Goal: Task Accomplishment & Management: Complete application form

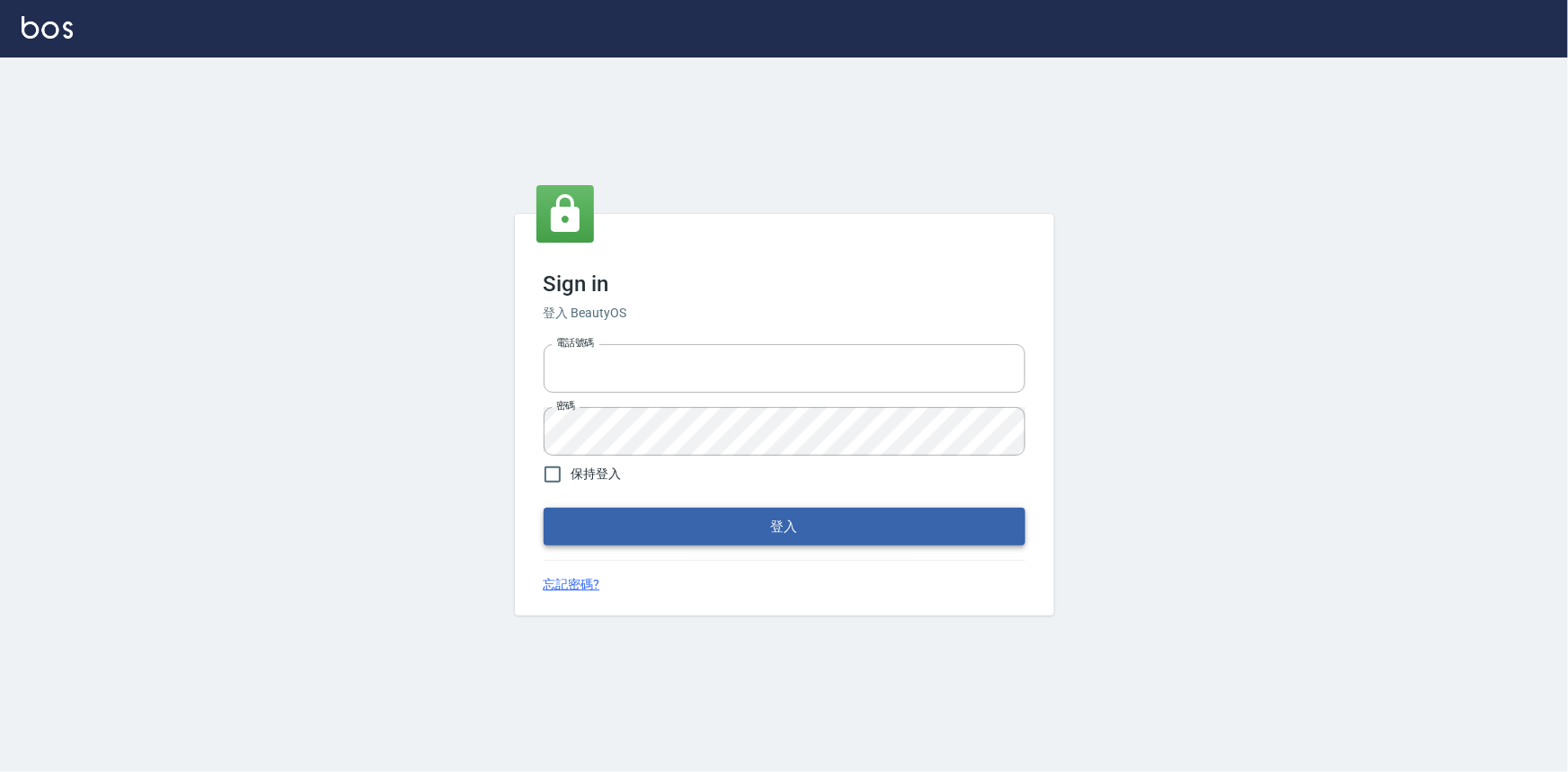
type input "0922670776"
click at [815, 519] on button "登入" at bounding box center [784, 526] width 482 height 37
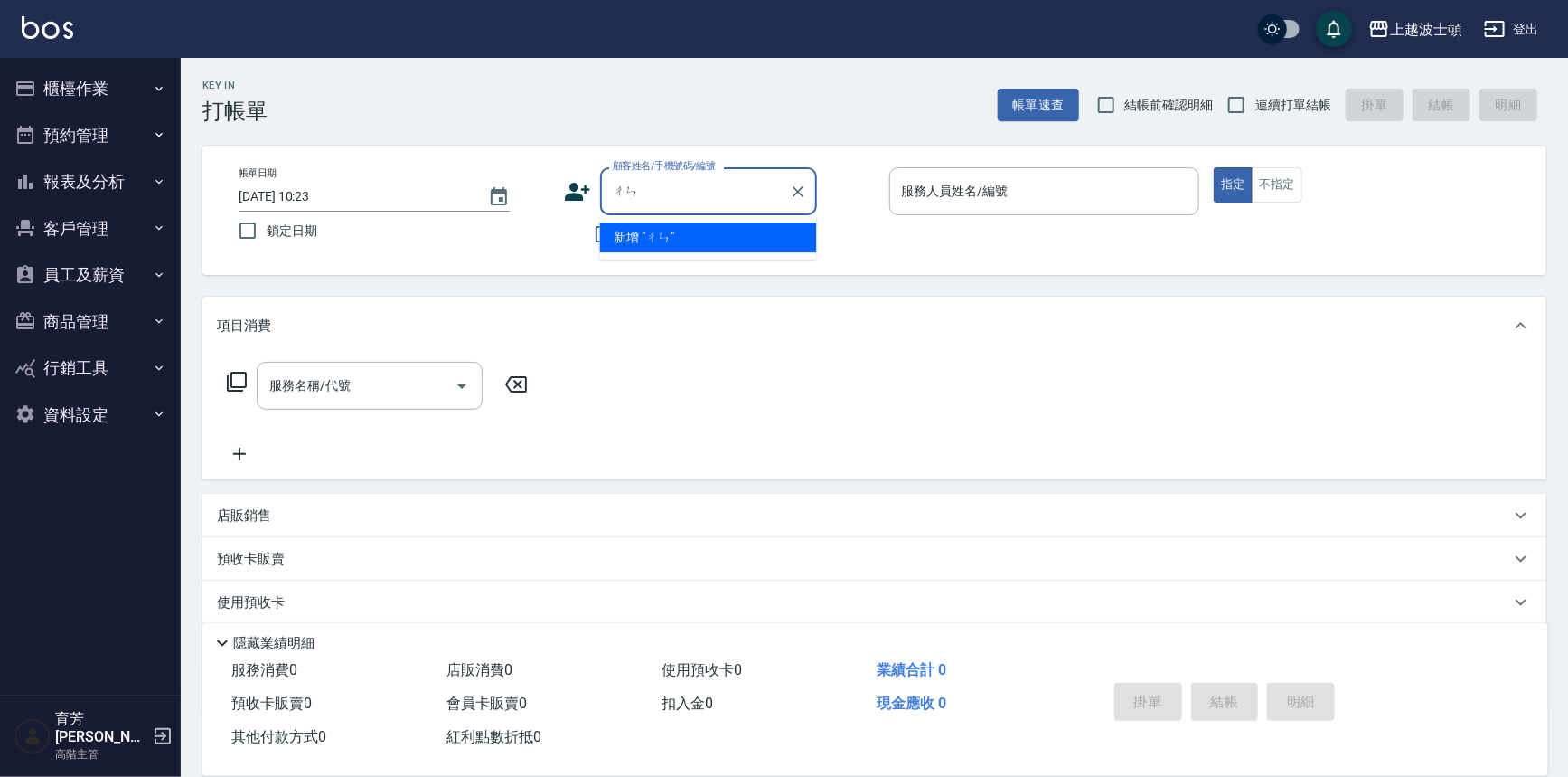
type input "陳"
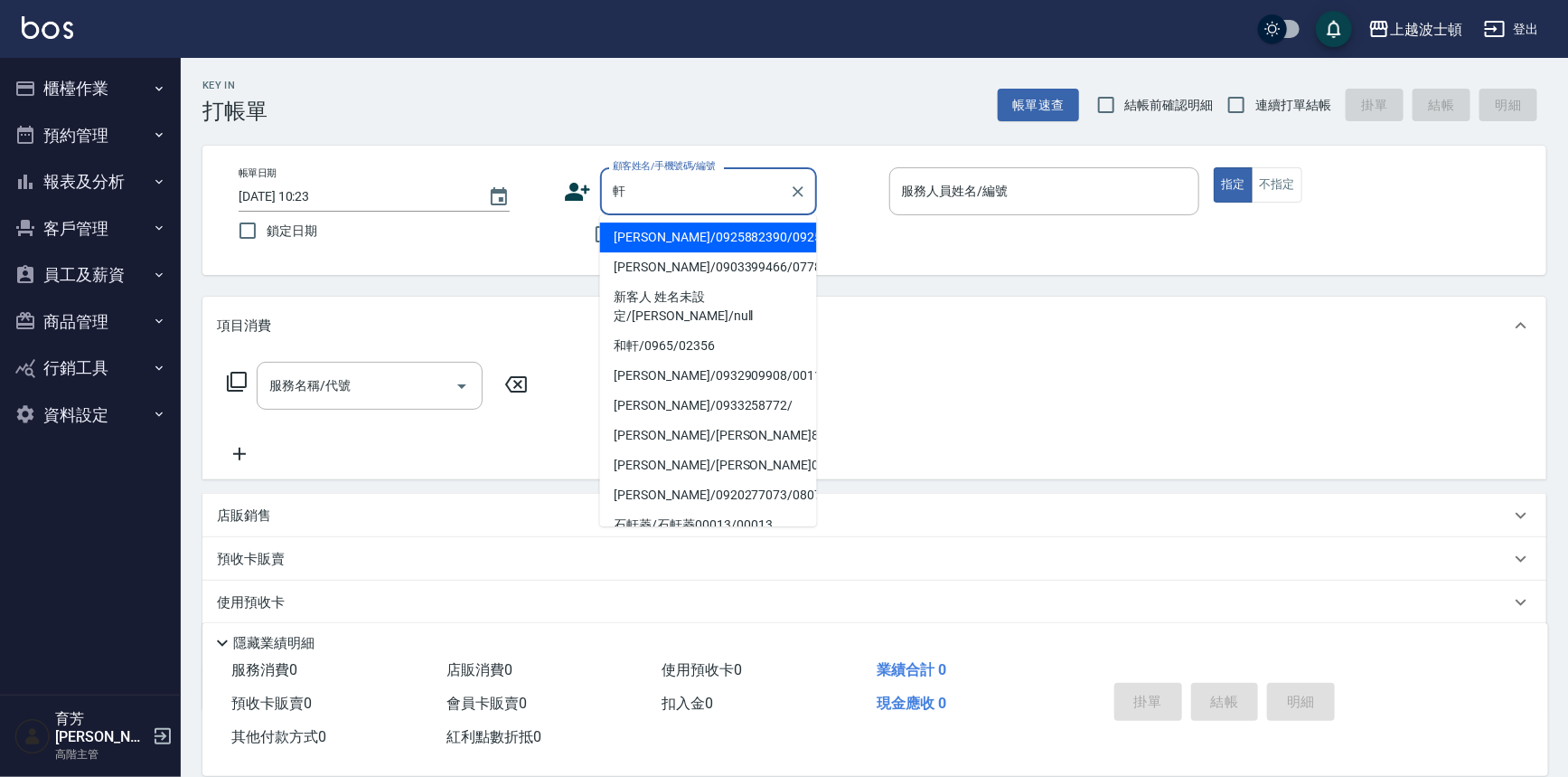
click at [685, 235] on li "[PERSON_NAME]/0925882390/0925882" at bounding box center [709, 237] width 217 height 30
type input "[PERSON_NAME]/0925882390/0925882"
type input "Akemi-2"
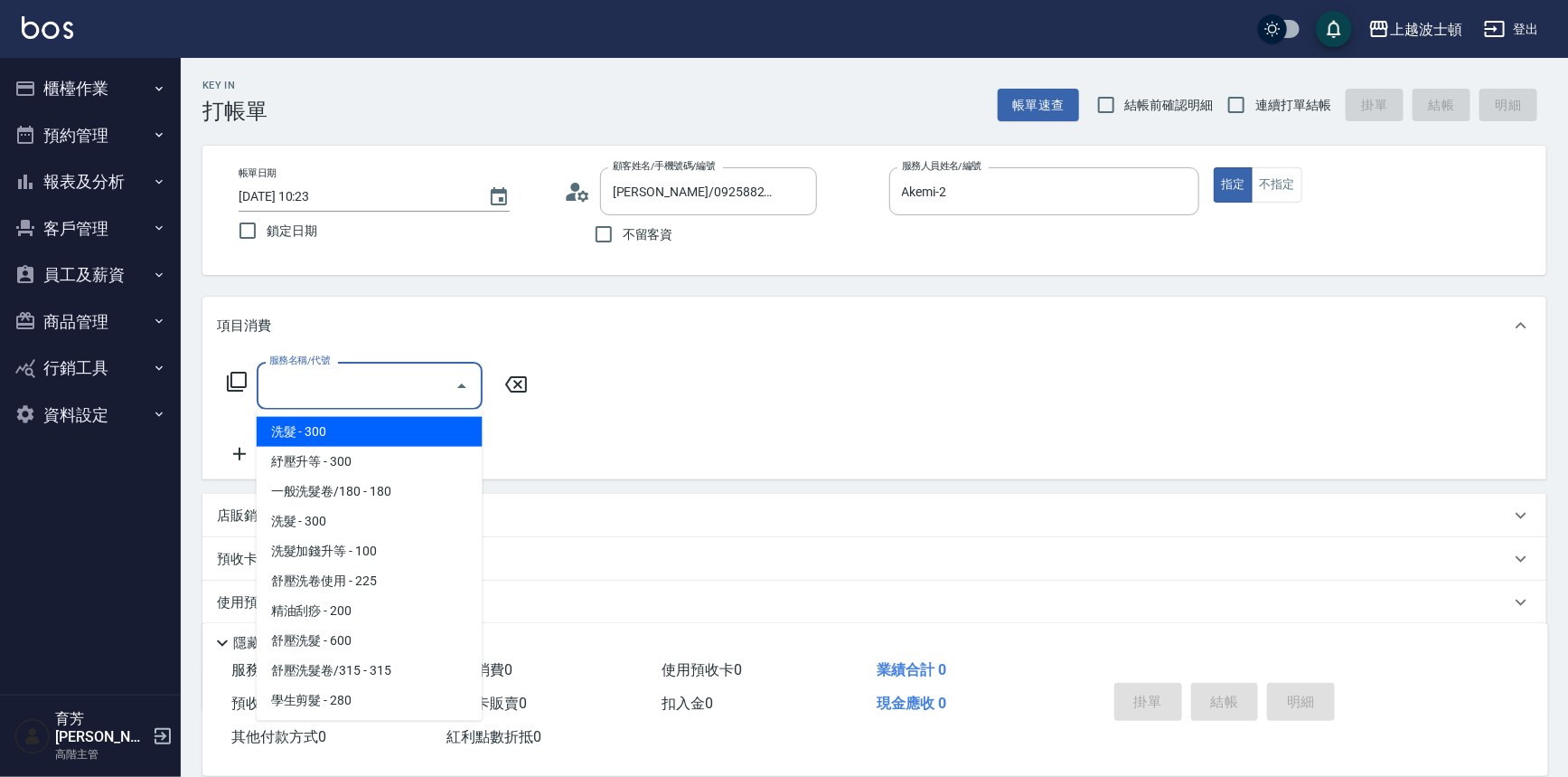
click at [366, 370] on input "服務名稱/代號" at bounding box center [355, 386] width 183 height 32
click at [396, 424] on span "洗髮 - 300" at bounding box center [369, 431] width 226 height 30
type input "洗髮(201)"
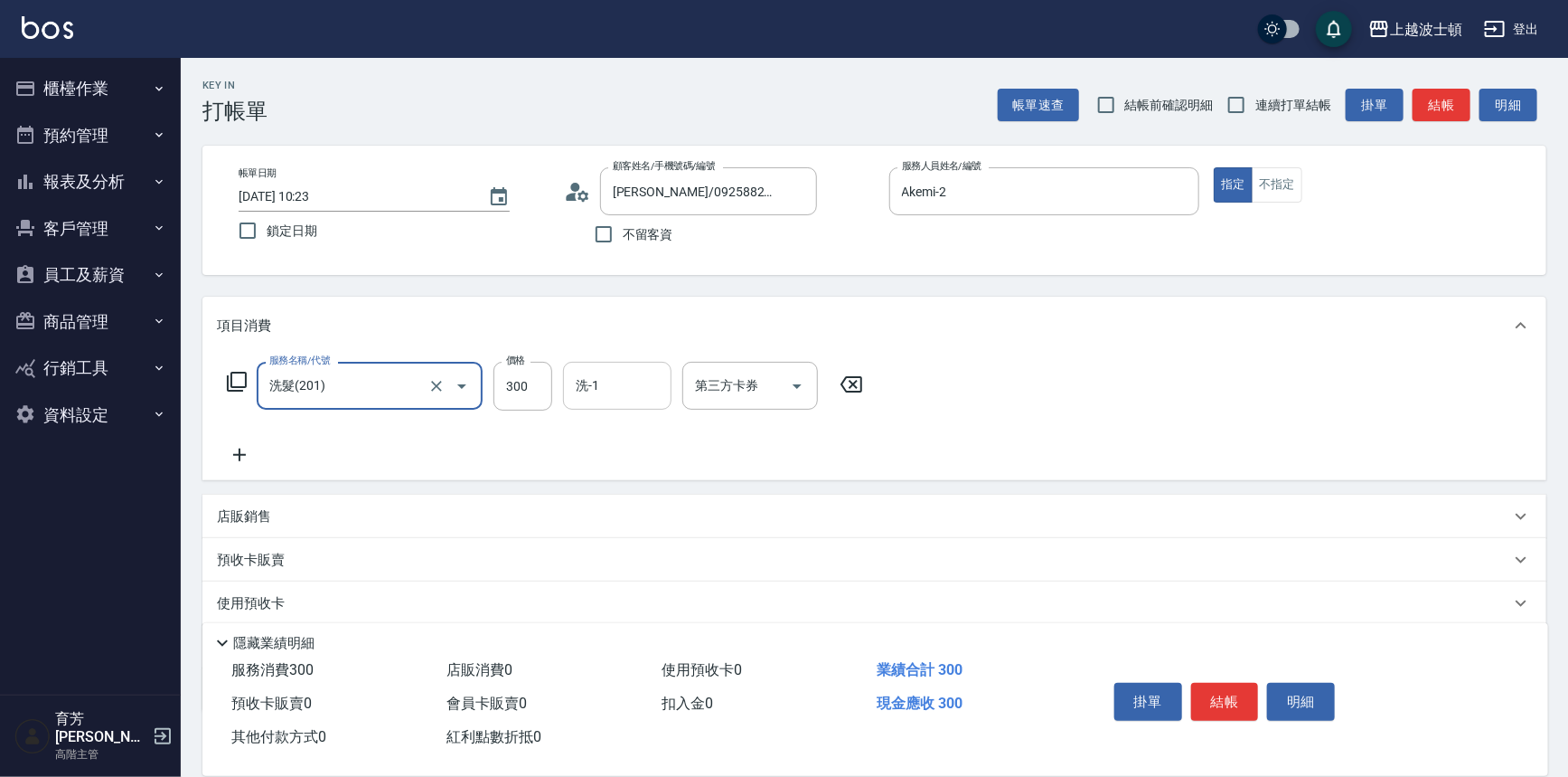
click at [599, 386] on input "洗-1" at bounding box center [617, 386] width 92 height 32
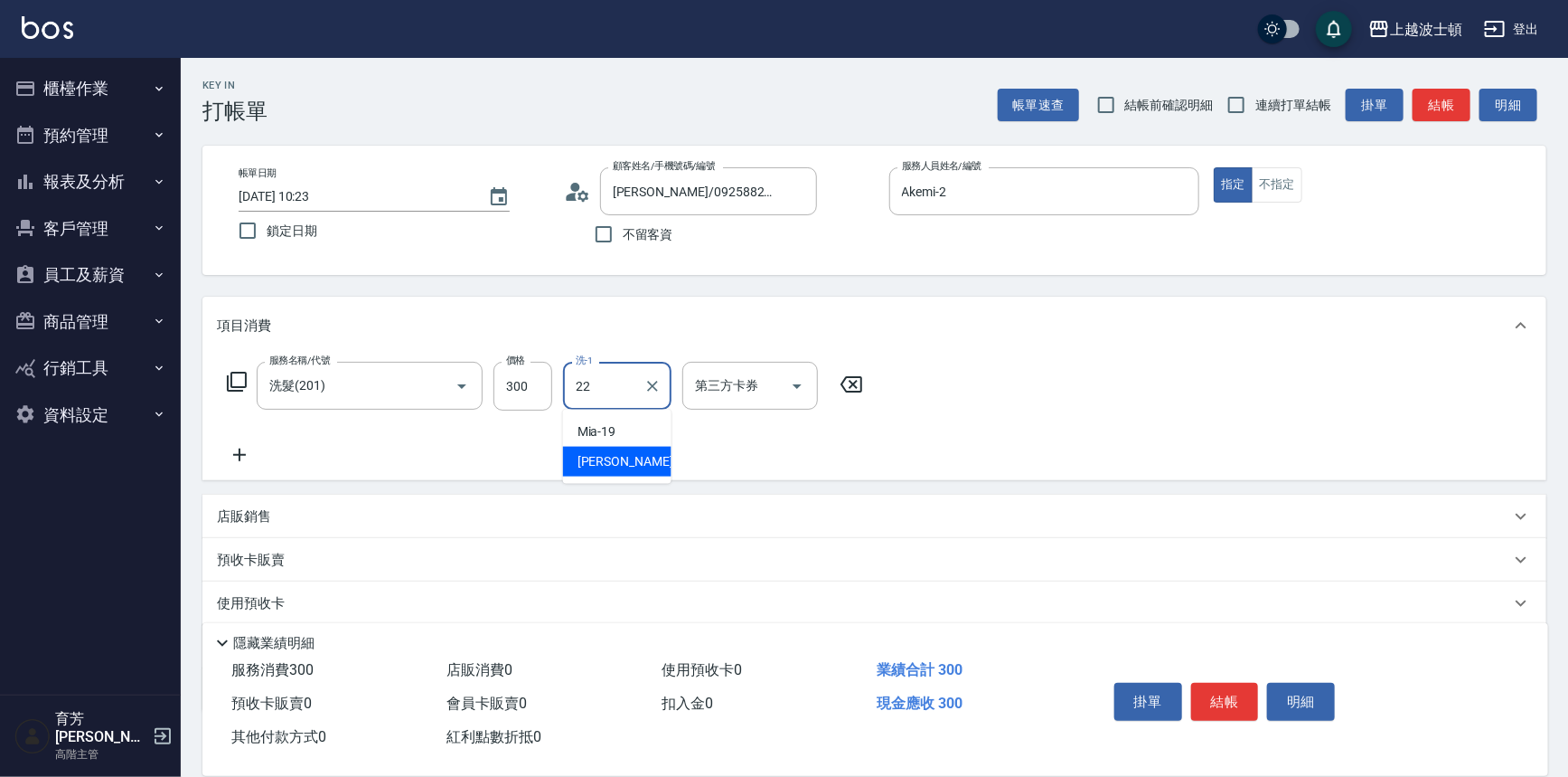
click at [616, 456] on span "[PERSON_NAME] -22" at bounding box center [634, 461] width 113 height 19
type input "[PERSON_NAME]-22"
click at [235, 450] on icon at bounding box center [240, 455] width 45 height 22
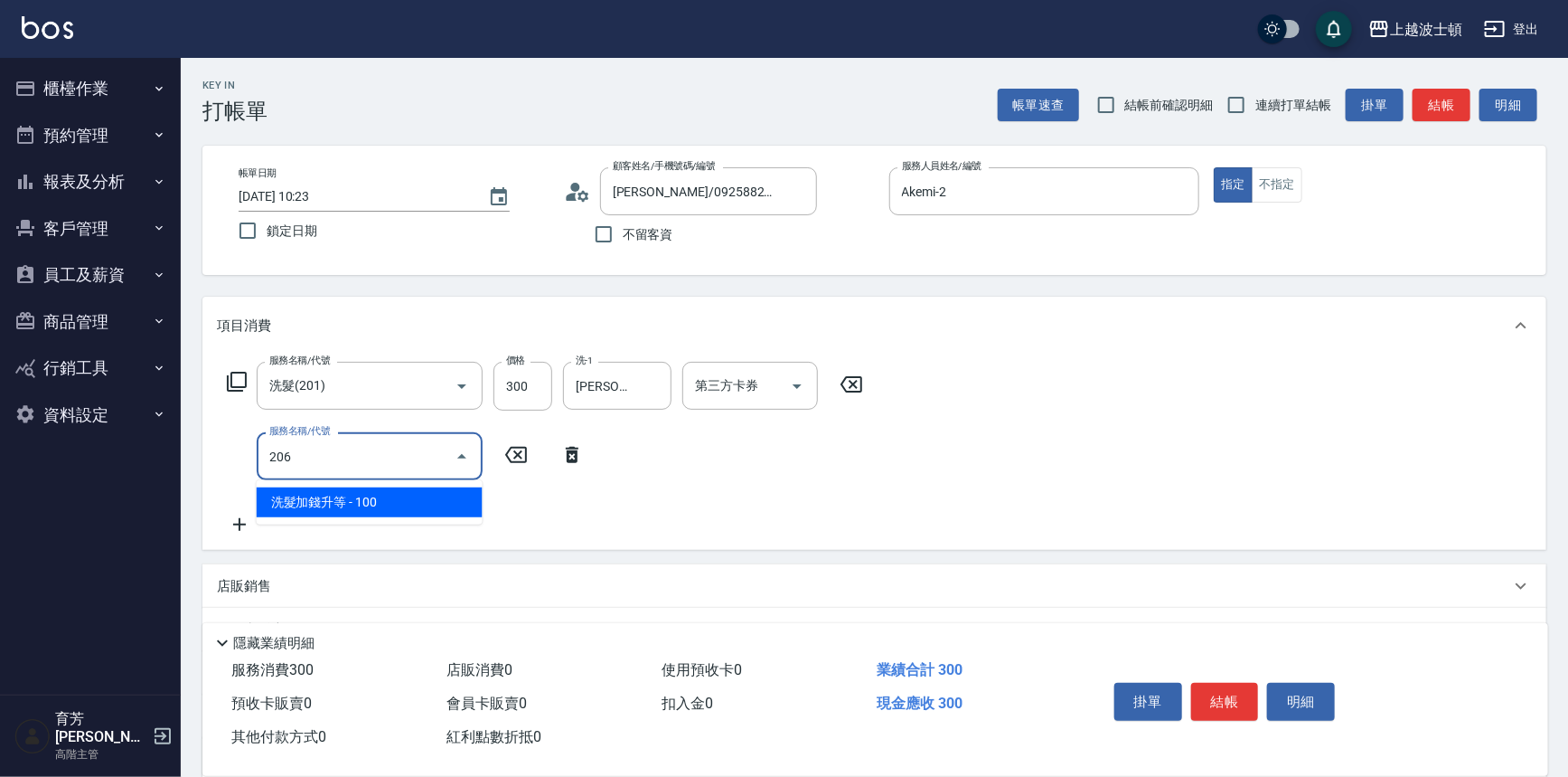
click at [404, 504] on span "洗髮加錢升等 - 100" at bounding box center [369, 503] width 226 height 30
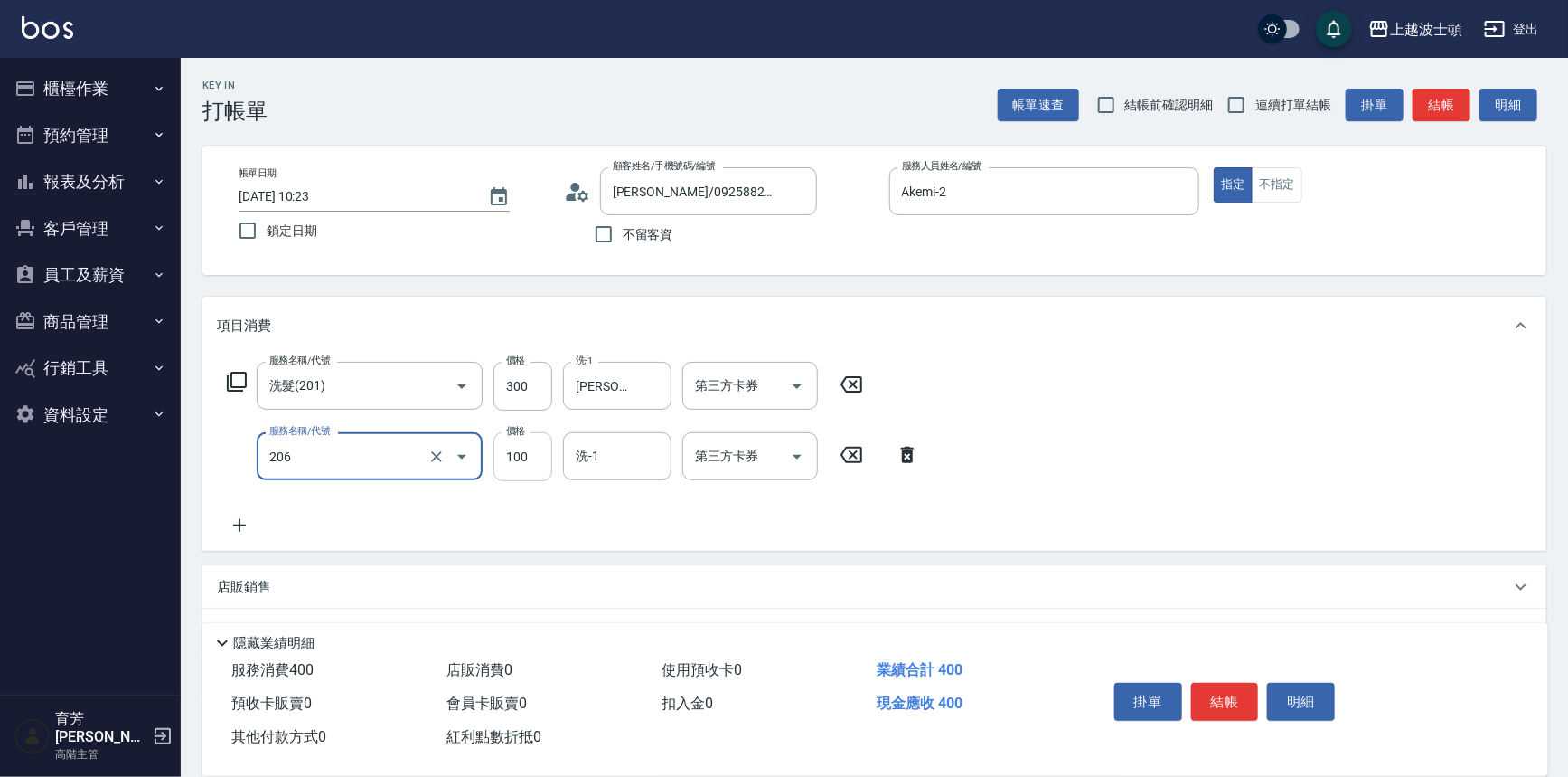
type input "洗髮加錢升等(206)"
click at [513, 462] on input "100" at bounding box center [523, 456] width 59 height 48
type input "50"
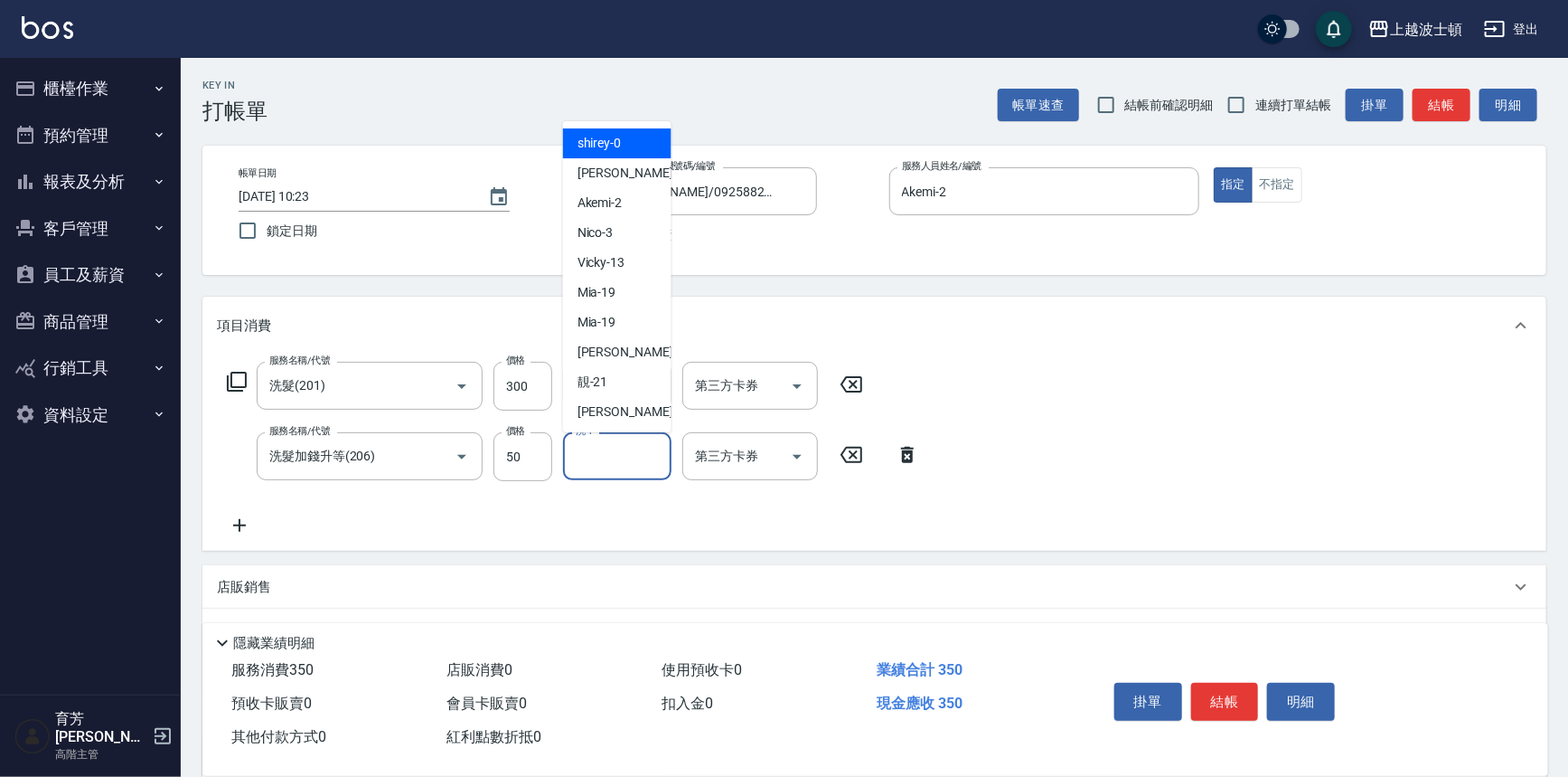
click at [612, 453] on input "洗-1" at bounding box center [617, 456] width 92 height 32
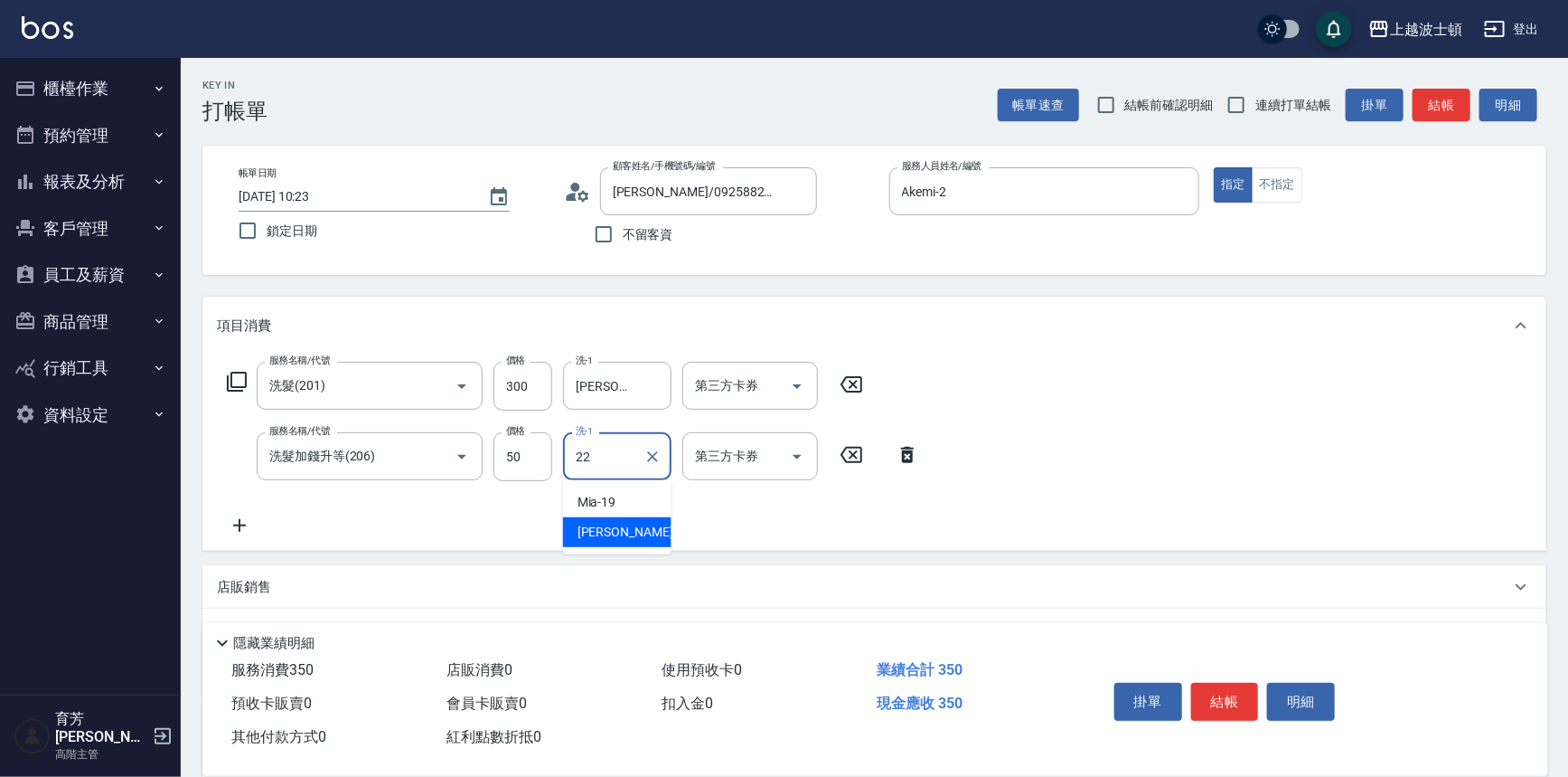
click at [644, 531] on div "[PERSON_NAME] -22" at bounding box center [618, 532] width 109 height 30
type input "[PERSON_NAME]-22"
click at [1145, 414] on div "服務名稱/代號 洗髮(201) 服務名稱/代號 價格 300 價格 洗-1 雅如-22 洗-1 第三方卡券 第三方卡券 服務名稱/代號 洗髮加錢升等(206)…" at bounding box center [874, 452] width 1344 height 196
click at [1218, 701] on button "結帳" at bounding box center [1225, 701] width 68 height 38
